Goal: Ask a question: Seek information or help from site administrators or community

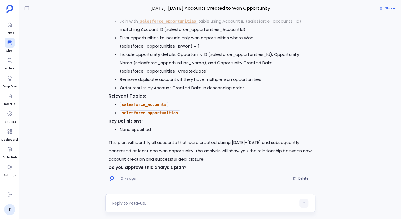
click at [180, 199] on div at bounding box center [210, 203] width 210 height 18
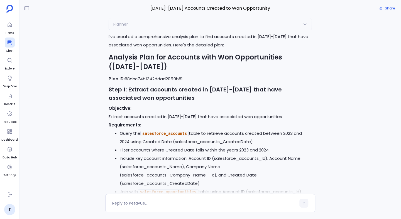
scroll to position [-221, 0]
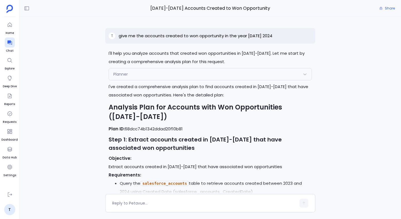
click at [182, 75] on div "Planner" at bounding box center [210, 74] width 203 height 12
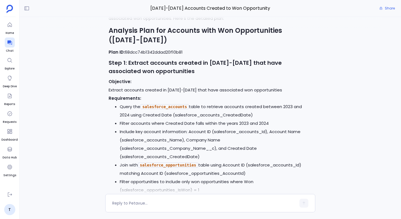
scroll to position [-152, 0]
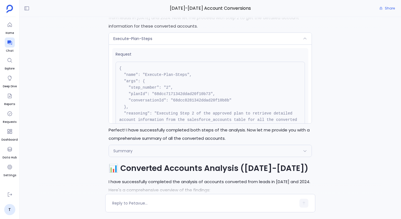
scroll to position [-1409, 0]
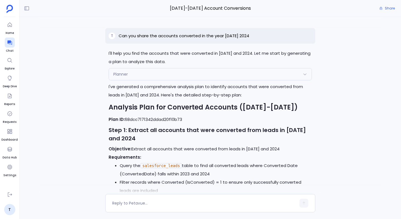
click at [242, 35] on p "Can you share the accounts converted in the year 2023 2024" at bounding box center [184, 36] width 130 height 7
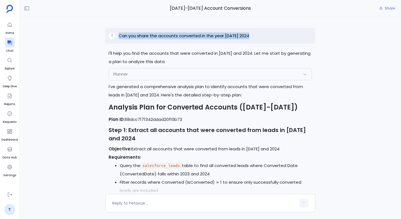
click at [242, 35] on p "Can you share the accounts converted in the year 2023 2024" at bounding box center [184, 36] width 130 height 7
copy p "Can you share the accounts converted in the year 2023 2024"
click at [7, 41] on icon at bounding box center [10, 43] width 6 height 6
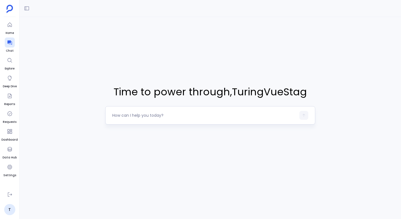
click at [141, 113] on textarea at bounding box center [204, 116] width 184 height 6
click at [136, 116] on textarea "Can you share the accounts converted in the year 2023 2024" at bounding box center [204, 116] width 184 height 6
type textarea "Can you give me the accounts converted in the year 2023 2024"
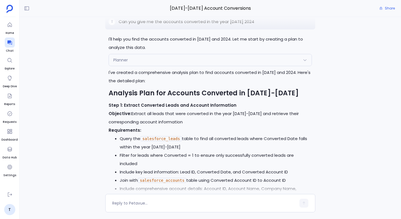
scroll to position [-124, 0]
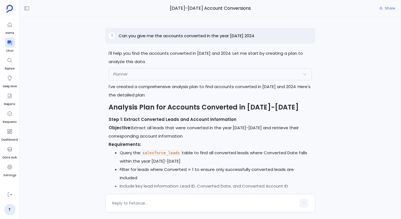
click at [162, 75] on div "Planner" at bounding box center [210, 74] width 203 height 12
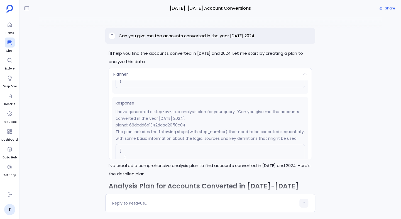
scroll to position [79, 0]
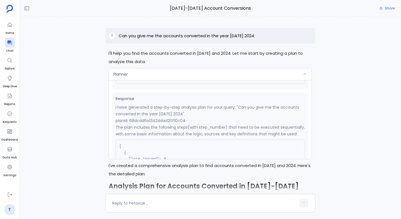
click at [160, 123] on p "planId: 68dcdd6a1342ddad20f10c04" at bounding box center [209, 120] width 189 height 7
copy p "68dcdd6a1342ddad20f10c04"
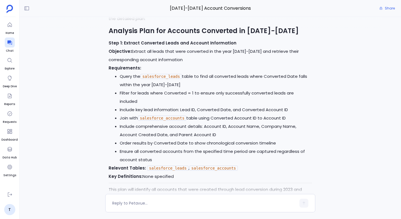
scroll to position [-46, 0]
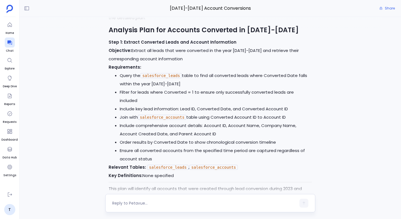
click at [140, 199] on div at bounding box center [204, 203] width 184 height 9
click at [136, 204] on textarea at bounding box center [204, 204] width 184 height 6
type textarea "yes approve"
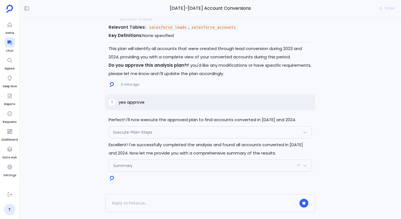
click at [146, 131] on span "Execute-Plan-Steps" at bounding box center [132, 133] width 39 height 6
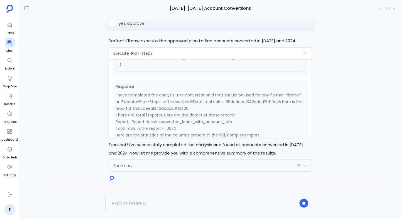
scroll to position [77, 0]
click at [165, 108] on p "I have completed the analysis. The conversationId that should be used for any f…" at bounding box center [209, 101] width 189 height 20
copy p "68dcdeea1342ddad20f10c26"
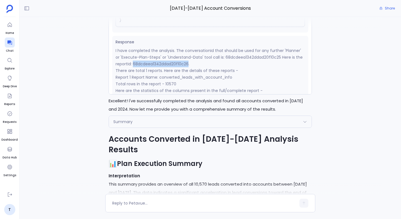
scroll to position [-641, 0]
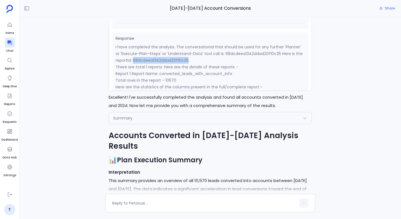
click at [156, 64] on p "I have completed the analysis. The conversationId that should be used for any f…" at bounding box center [209, 54] width 189 height 20
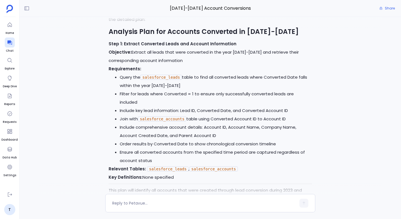
scroll to position [-958, 0]
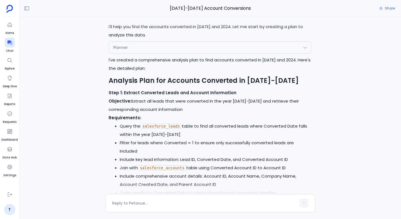
click at [225, 13] on p "Can you give me the accounts converted in the year 2023 2024" at bounding box center [186, 9] width 135 height 7
copy p "Can you give me the accounts converted in the year 2023 2024"
click at [6, 46] on div at bounding box center [10, 43] width 10 height 10
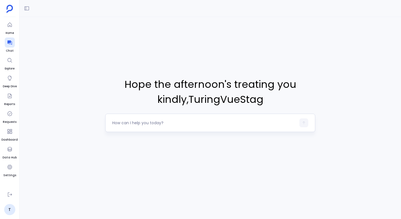
click at [151, 122] on textarea at bounding box center [204, 123] width 184 height 6
type textarea "Can you give me the accounts converted in the year 2023 2024."
click at [25, 9] on icon at bounding box center [27, 9] width 6 height 6
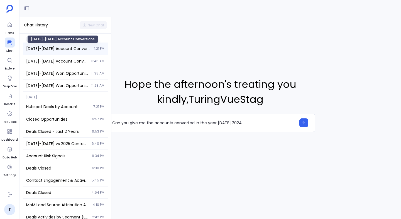
click at [61, 49] on span "2023-2024 Account Conversions" at bounding box center [58, 49] width 65 height 6
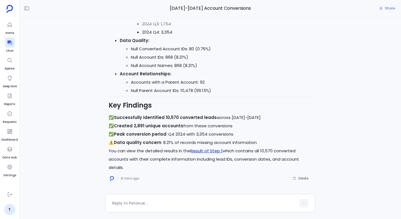
click at [205, 151] on link "Result of Step 1" at bounding box center [206, 151] width 32 height 6
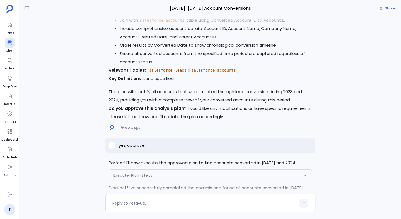
scroll to position [-879, 0]
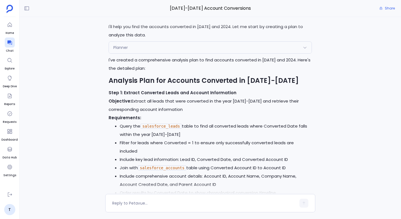
click at [167, 13] on p "Can you give me the accounts converted in the year 2023 2024" at bounding box center [186, 9] width 135 height 7
copy p "Can you give me the accounts converted in the year 2023 2024"
click at [9, 46] on div at bounding box center [10, 43] width 10 height 10
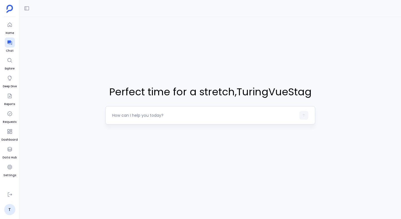
click at [125, 113] on textarea at bounding box center [204, 116] width 184 height 6
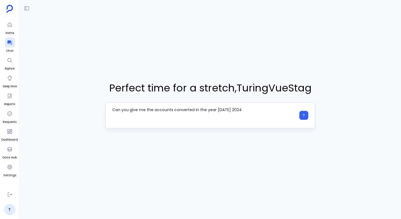
type textarea "Can you give me the accounts converted in the year 2023 2024"
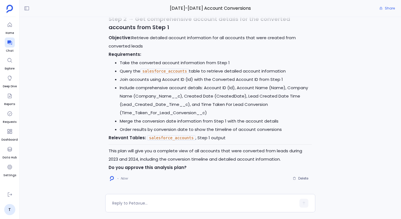
scroll to position [-233, 0]
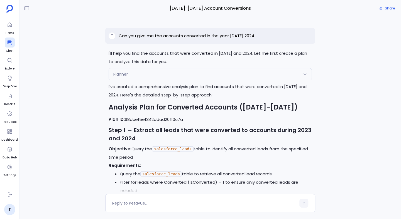
click at [151, 78] on div "Planner" at bounding box center [210, 74] width 203 height 12
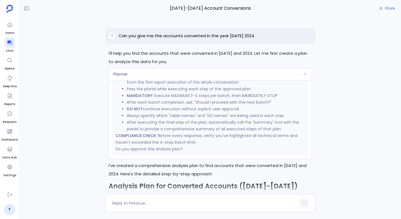
scroll to position [-263, 0]
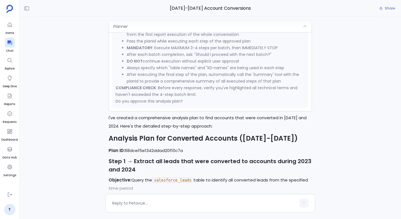
click at [157, 151] on p "Plan ID: 68dce15e1342ddad20f10c7a" at bounding box center [209, 151] width 203 height 8
copy p "68dce15e1342ddad20f10c7a"
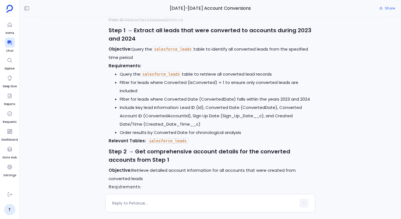
scroll to position [0, 0]
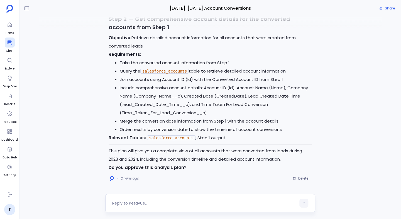
click at [148, 206] on textarea at bounding box center [204, 204] width 184 height 6
type textarea "yes execute"
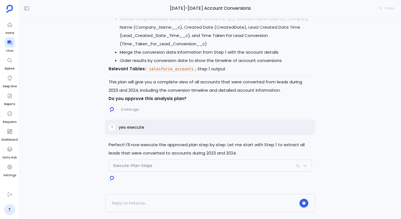
click at [145, 166] on span "Execute-Plan-Steps" at bounding box center [132, 166] width 39 height 6
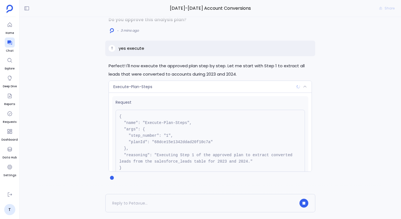
click at [156, 87] on div "Execute-Plan-Steps" at bounding box center [210, 87] width 203 height 12
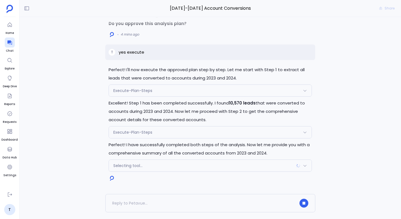
click at [130, 136] on div "Execute-Plan-Steps" at bounding box center [210, 133] width 203 height 12
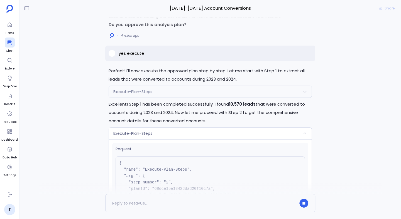
scroll to position [-83, 0]
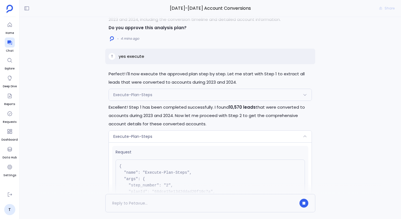
click at [172, 92] on div "Execute-Plan-Steps" at bounding box center [210, 95] width 203 height 12
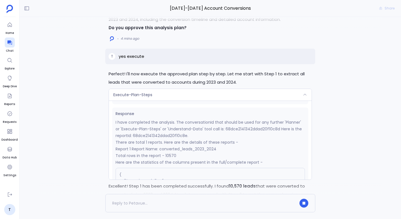
scroll to position [85, 0]
click at [169, 135] on p "I have completed the analysis. The conversationId that should be used for any f…" at bounding box center [209, 129] width 189 height 20
copy p "68dce2141342ddad20f10c8e"
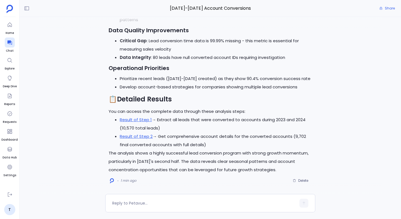
scroll to position [0, 0]
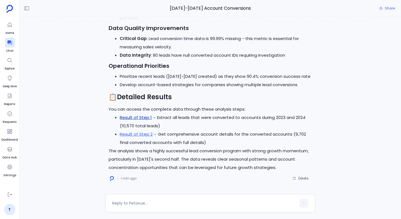
click at [136, 115] on link "Result of Step 1" at bounding box center [136, 118] width 32 height 6
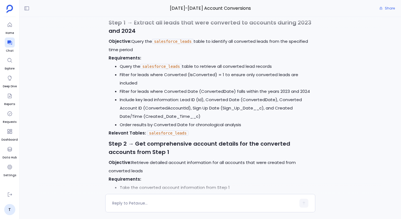
scroll to position [-928, 0]
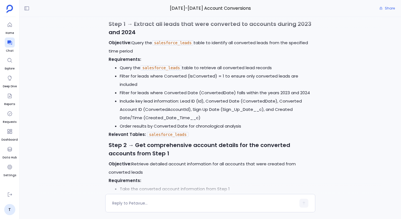
click at [167, 72] on li "Filter for leads where Converted (IsConverted) = 1 to ensure only converted lea…" at bounding box center [216, 80] width 192 height 17
drag, startPoint x: 191, startPoint y: 67, endPoint x: 205, endPoint y: 67, distance: 14.2
click at [197, 72] on li "Filter for leads where Converted (IsConverted) = 1 to ensure only converted lea…" at bounding box center [216, 80] width 192 height 17
click at [179, 100] on li "Include key lead information: Lead ID (Id), Converted Date (ConvertedDate), Con…" at bounding box center [216, 109] width 192 height 25
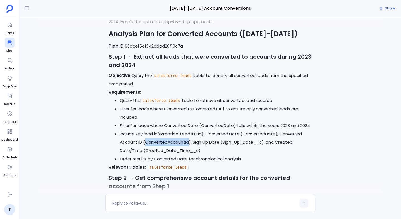
scroll to position [-955, 0]
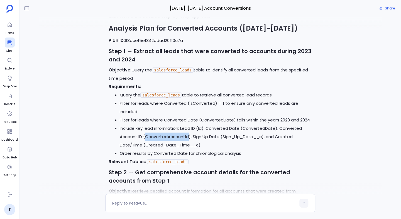
click at [161, 129] on li "Include key lead information: Lead ID (Id), Converted Date (ConvertedDate), Con…" at bounding box center [216, 136] width 192 height 25
click at [170, 130] on li "Include key lead information: Lead ID (Id), Converted Date (ConvertedDate), Con…" at bounding box center [216, 136] width 192 height 25
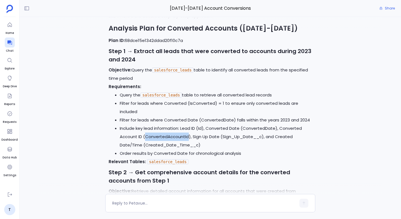
click at [170, 130] on li "Include key lead information: Lead ID (Id), Converted Date (ConvertedDate), Con…" at bounding box center [216, 136] width 192 height 25
click at [217, 116] on li "Filter for leads where Converted Date (ConvertedDate) falls within the years 20…" at bounding box center [216, 120] width 192 height 8
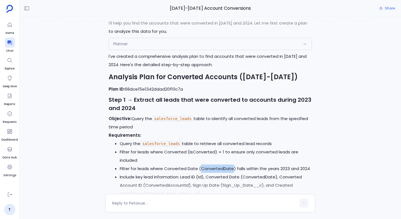
scroll to position [-1043, 0]
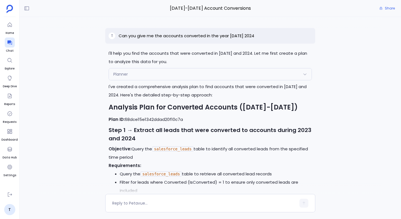
click at [176, 37] on p "Can you give me the accounts converted in the year 2023 2024" at bounding box center [186, 36] width 135 height 7
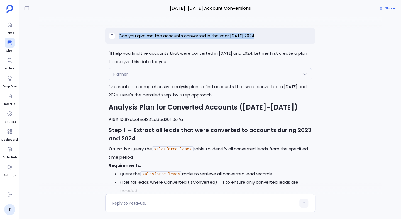
click at [176, 37] on p "Can you give me the accounts converted in the year 2023 2024" at bounding box center [186, 36] width 135 height 7
copy p "Can you give me the accounts converted in the year 2023 2024"
click at [341, 32] on div "Perfect! I'll now execute the approved plan step by step. Let me start with Ste…" at bounding box center [209, 105] width 381 height 177
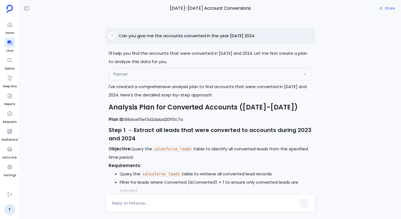
click at [303, 75] on icon at bounding box center [304, 74] width 4 height 4
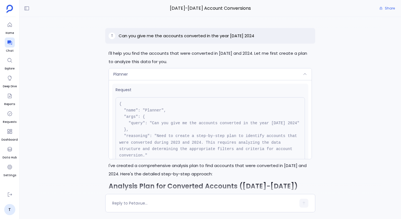
click at [303, 75] on icon at bounding box center [304, 74] width 4 height 4
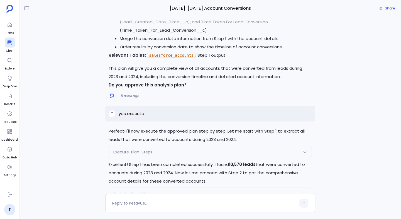
scroll to position [-644, 0]
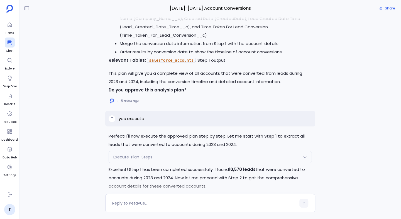
click at [159, 153] on div "Execute-Plan-Steps" at bounding box center [210, 157] width 203 height 12
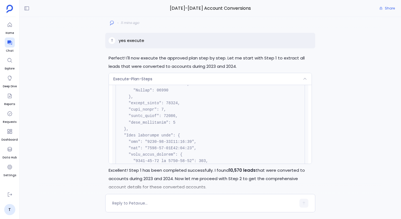
scroll to position [-645, 0]
click at [224, 74] on div "Execute-Plan-Steps" at bounding box center [210, 79] width 203 height 12
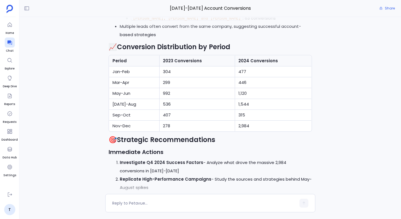
scroll to position [0, 0]
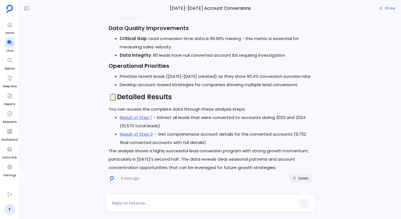
click at [298, 176] on span "Delete" at bounding box center [303, 178] width 10 height 4
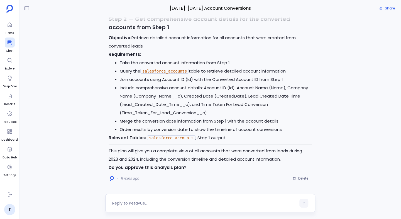
click at [146, 204] on textarea at bounding box center [204, 204] width 184 height 6
type textarea "Go ahead"
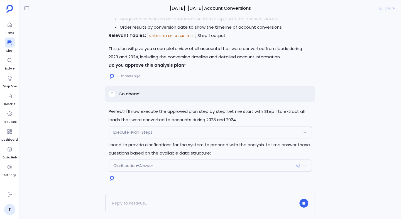
click at [143, 166] on span "Clarification-Answer" at bounding box center [133, 166] width 40 height 6
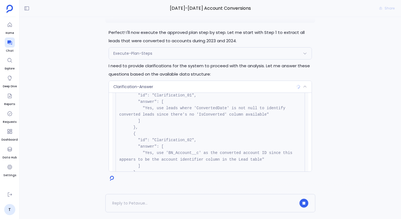
scroll to position [59, 0]
click at [208, 116] on pre "{ "name": "Clarification-Answer", "args": { "clarificationGroupId": "68dce41d13…" at bounding box center [209, 135] width 189 height 168
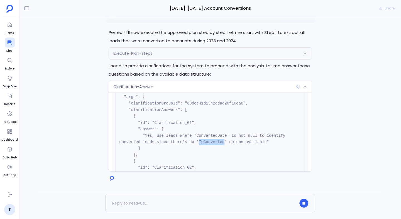
scroll to position [30, 0]
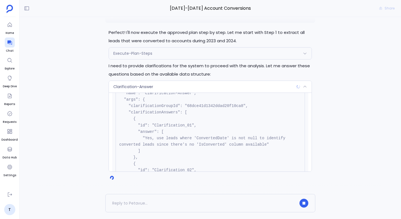
click at [205, 137] on pre "{ "name": "Clarification-Answer", "args": { "clarificationGroupId": "68dce41d13…" at bounding box center [209, 164] width 189 height 168
click at [206, 138] on pre "{ "name": "Clarification-Answer", "args": { "clarificationGroupId": "68dce41d13…" at bounding box center [209, 164] width 189 height 168
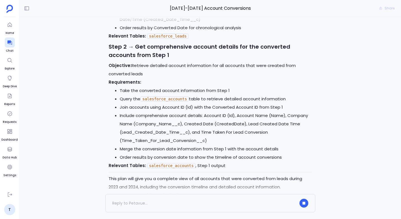
scroll to position [0, 0]
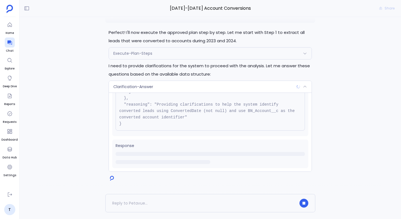
click at [169, 87] on div "Clarification-Answer" at bounding box center [210, 87] width 203 height 12
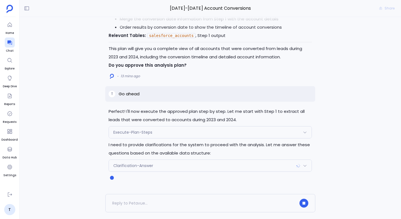
click at [165, 170] on div "Clarification-Answer" at bounding box center [210, 166] width 203 height 12
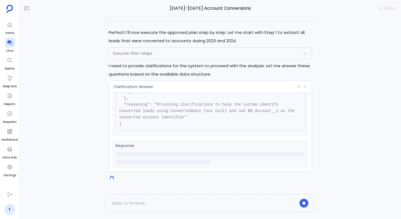
scroll to position [139, 0]
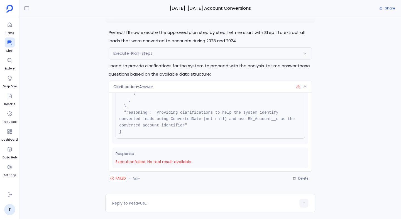
click at [165, 162] on span "Execution failed . No tool result available." at bounding box center [209, 162] width 189 height 6
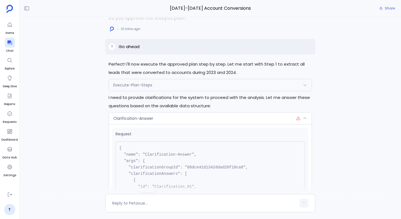
scroll to position [-50, 0]
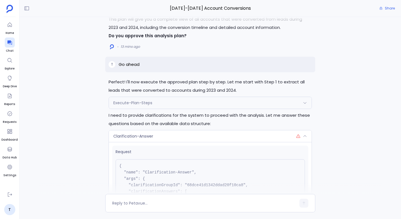
click at [173, 102] on div "Execute-Plan-Steps" at bounding box center [210, 103] width 203 height 12
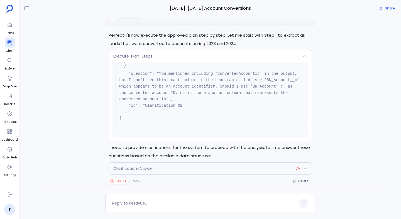
scroll to position [0, 0]
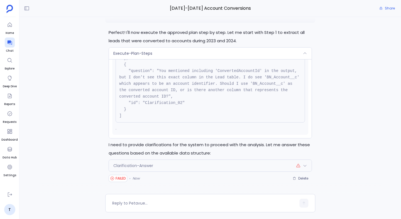
click at [151, 164] on span "Clarification-Answer" at bounding box center [133, 166] width 40 height 6
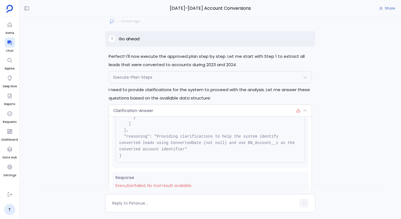
scroll to position [-25, 0]
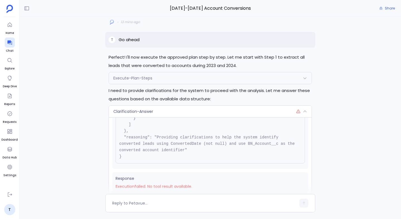
click at [168, 76] on div "Execute-Plan-Steps" at bounding box center [210, 78] width 203 height 12
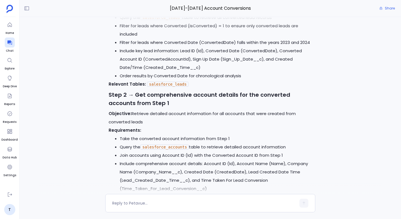
scroll to position [-415, 0]
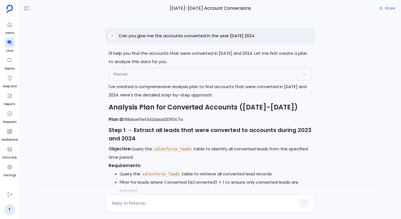
click at [159, 35] on p "Can you give me the accounts converted in the year 2023 2024" at bounding box center [186, 36] width 135 height 7
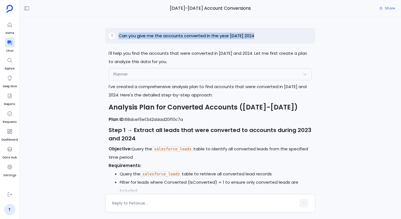
click at [159, 35] on p "Can you give me the accounts converted in the year 2023 2024" at bounding box center [186, 36] width 135 height 7
copy p "Can you give me the accounts converted in the year 2023 2024"
click at [8, 41] on icon at bounding box center [9, 43] width 4 height 4
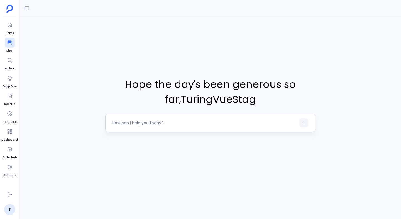
click at [128, 122] on textarea at bounding box center [204, 123] width 184 height 6
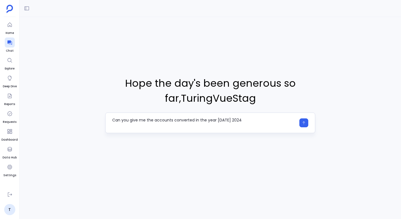
type textarea "Can you give me the accounts converted in the year 2023 2024"
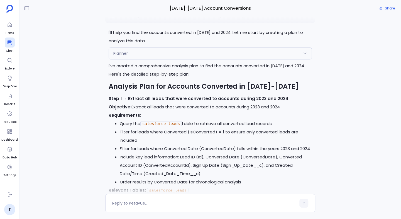
scroll to position [-199, 0]
click at [167, 52] on div "Planner" at bounding box center [210, 53] width 203 height 12
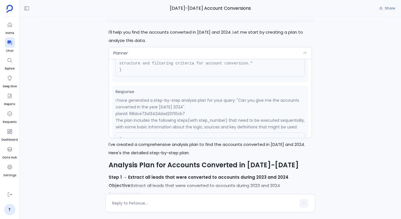
scroll to position [65, 0]
click at [154, 112] on p "planId: 68dce73a1342ddad20f10cb7" at bounding box center [209, 113] width 189 height 7
copy p "68dce73a1342ddad20f10cb7"
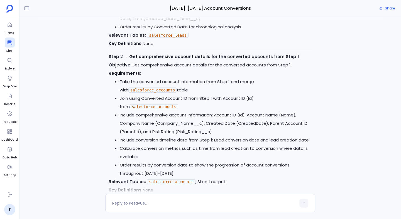
scroll to position [0, 0]
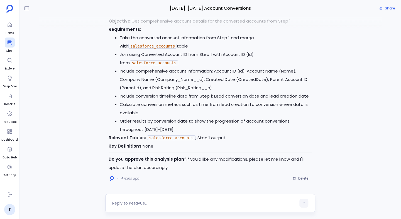
click at [172, 204] on textarea at bounding box center [204, 204] width 184 height 6
type textarea "yes approve."
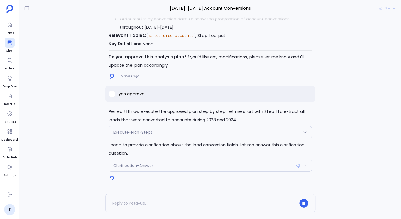
click at [124, 163] on span "Clarification-Answer" at bounding box center [133, 166] width 40 height 6
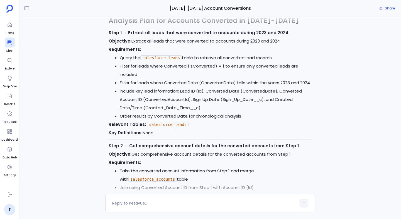
scroll to position [-611, 0]
click at [211, 81] on li "Filter for leads where Converted Date (ConvertedDate) falls within the years 20…" at bounding box center [216, 82] width 192 height 8
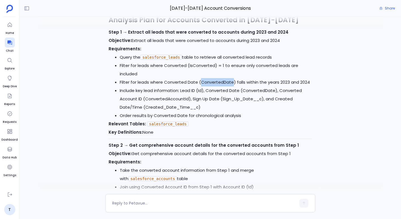
click at [211, 81] on li "Filter for leads where Converted Date (ConvertedDate) falls within the years 20…" at bounding box center [216, 82] width 192 height 8
click at [197, 65] on li "Filter for leads where Converted (IsConverted) = 1 to ensure only converted lea…" at bounding box center [216, 69] width 192 height 17
click at [253, 87] on li "Include key lead information: Lead ID (Id), Converted Date (ConvertedDate), Con…" at bounding box center [216, 99] width 192 height 25
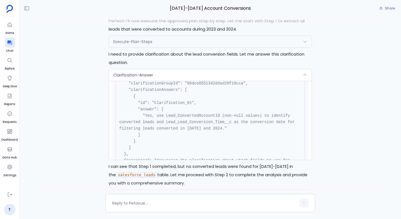
scroll to position [41, 0]
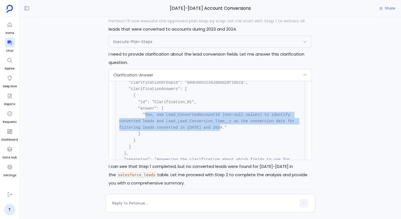
drag, startPoint x: 144, startPoint y: 114, endPoint x: 219, endPoint y: 127, distance: 76.0
click at [219, 127] on pre "{ "name": "Clarification-Answer", "args": { "clarificationGroupId": "68dce85513…" at bounding box center [209, 125] width 189 height 136
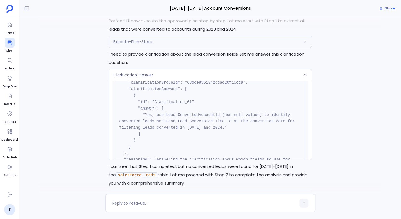
click at [233, 132] on pre "{ "name": "Clarification-Answer", "args": { "clarificationGroupId": "68dce85513…" at bounding box center [209, 125] width 189 height 136
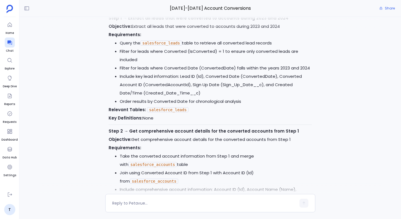
scroll to position [-561, 0]
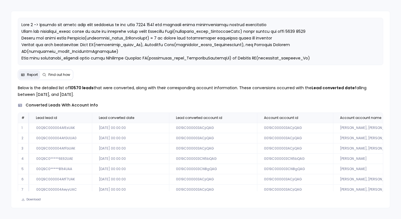
click at [50, 72] on button "Find out how" at bounding box center [56, 74] width 32 height 9
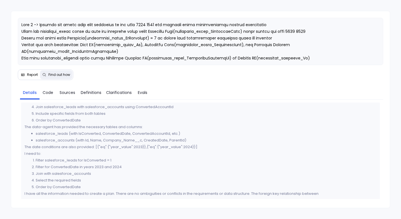
scroll to position [45, 0]
click at [68, 90] on span "Sources" at bounding box center [68, 93] width 16 height 6
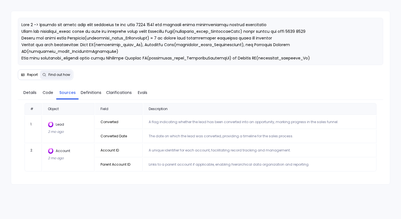
click at [115, 151] on td "Account ID" at bounding box center [119, 151] width 48 height 14
click at [114, 122] on td "Converted" at bounding box center [119, 122] width 48 height 14
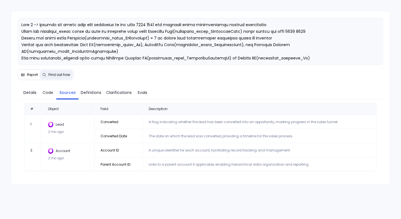
click at [114, 135] on td "Converted Date" at bounding box center [119, 137] width 48 height 14
click at [87, 92] on span "Definitions" at bounding box center [91, 93] width 21 height 6
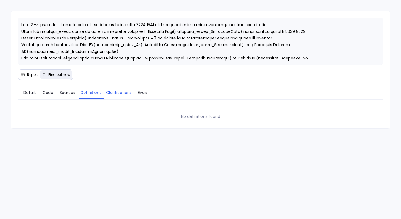
click at [106, 90] on link "Clarifications" at bounding box center [118, 93] width 31 height 12
click at [151, 89] on ul "Details Code Sources Definitions Clarifications Evals" at bounding box center [85, 93] width 135 height 13
click at [147, 91] on span "Evals" at bounding box center [142, 93] width 11 height 6
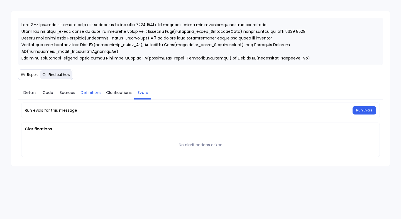
click at [80, 91] on link "Definitions" at bounding box center [90, 93] width 25 height 12
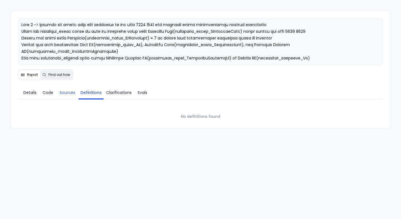
click at [68, 93] on span "Sources" at bounding box center [68, 93] width 16 height 6
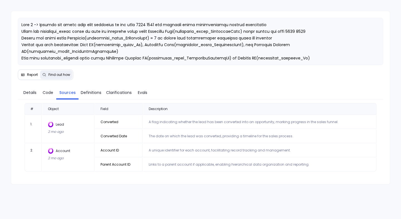
click at [82, 128] on div "Lead 2 mo ago" at bounding box center [68, 129] width 41 height 14
click at [50, 124] on img at bounding box center [51, 124] width 6 height 5
click at [97, 122] on td "Converted" at bounding box center [119, 122] width 48 height 14
click at [116, 122] on td "Converted" at bounding box center [119, 122] width 48 height 14
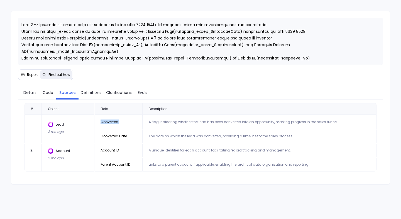
click at [116, 122] on td "Converted" at bounding box center [119, 122] width 48 height 14
click at [117, 137] on td "Converted Date" at bounding box center [119, 137] width 48 height 14
click at [44, 91] on span "Code" at bounding box center [48, 93] width 11 height 6
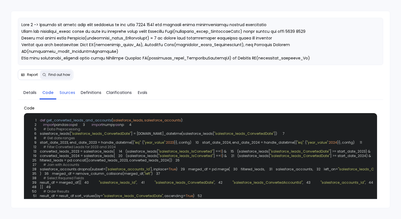
click at [63, 95] on span "Sources" at bounding box center [68, 93] width 16 height 6
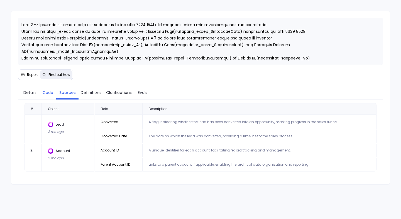
click at [50, 95] on span "Code" at bounding box center [48, 93] width 11 height 6
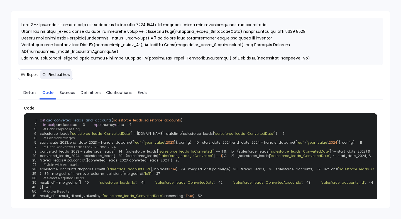
click at [41, 94] on link "Code" at bounding box center [48, 93] width 17 height 12
click at [33, 94] on span "Details" at bounding box center [29, 93] width 13 height 6
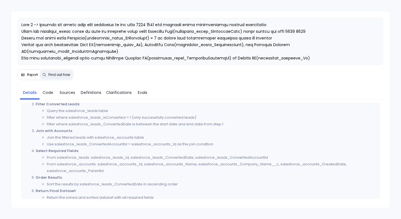
scroll to position [189, 0]
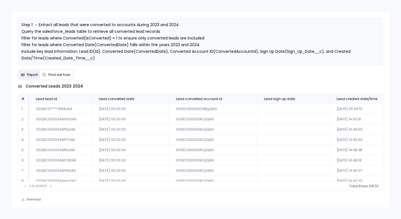
click at [65, 72] on button "Find out how" at bounding box center [56, 74] width 32 height 9
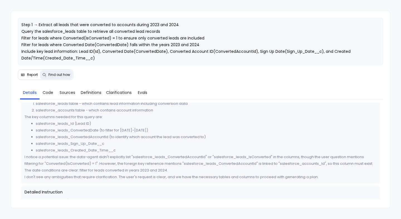
scroll to position [40, 0]
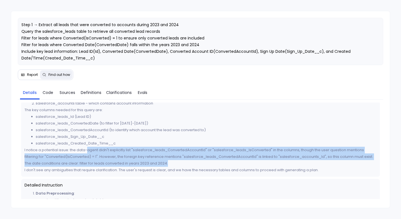
drag, startPoint x: 178, startPoint y: 163, endPoint x: 89, endPoint y: 152, distance: 90.0
click at [89, 152] on div "Let me analyze the user's request and the data provided by the data-agent to de…" at bounding box center [199, 123] width 351 height 100
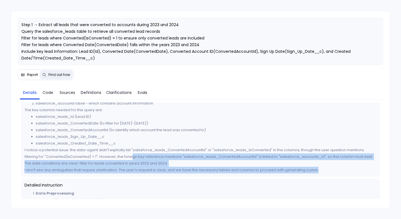
drag, startPoint x: 320, startPoint y: 170, endPoint x: 131, endPoint y: 160, distance: 189.2
click at [131, 160] on div "Let me analyze the user's request and the data provided by the data-agent to de…" at bounding box center [199, 123] width 351 height 100
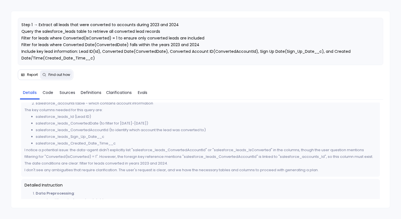
click at [115, 135] on li "salesforce_leads_Sign_Up_Date__c" at bounding box center [206, 137] width 340 height 7
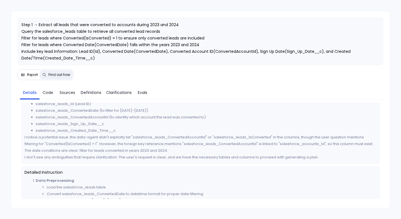
scroll to position [50, 0]
